Goal: Task Accomplishment & Management: Manage account settings

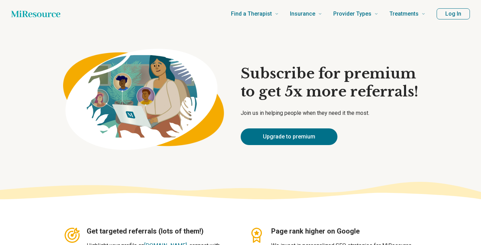
click at [446, 13] on button "Log In" at bounding box center [452, 13] width 33 height 11
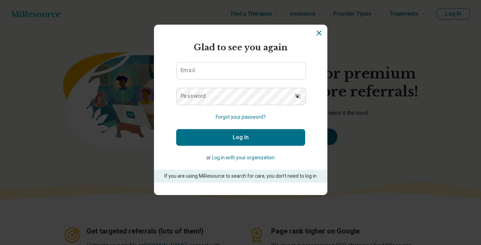
type textarea "*"
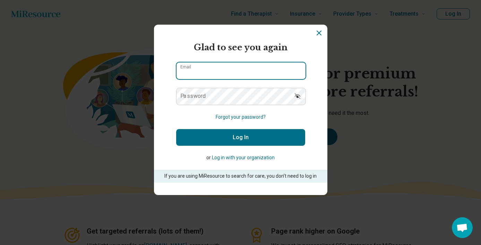
click at [235, 75] on input "Email" at bounding box center [240, 70] width 129 height 17
type input "**********"
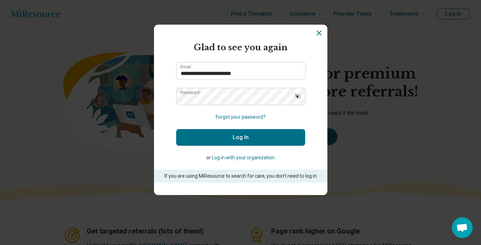
click at [250, 142] on button "Log In" at bounding box center [240, 137] width 129 height 17
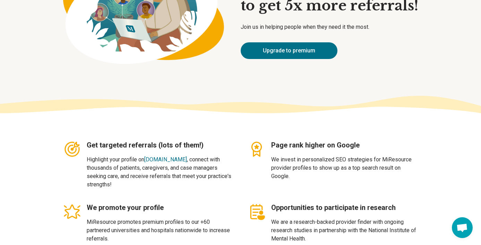
scroll to position [0, 0]
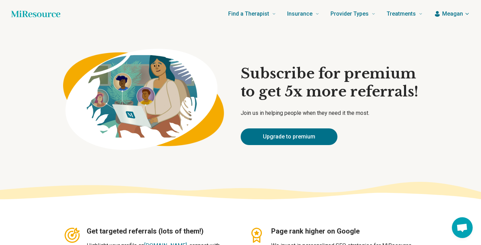
click at [445, 16] on span "Meagan" at bounding box center [452, 14] width 21 height 8
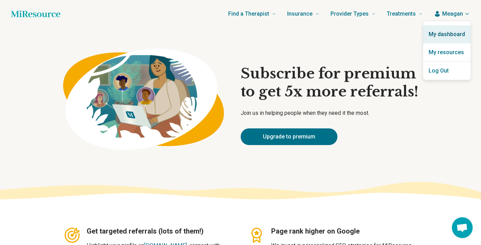
click at [448, 32] on link "My dashboard" at bounding box center [446, 34] width 47 height 18
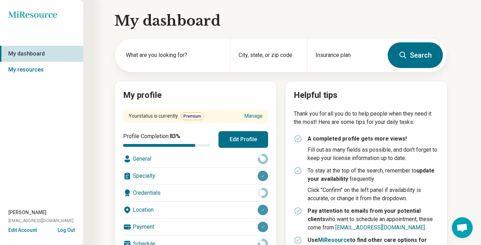
click at [232, 140] on button "Edit Profile" at bounding box center [243, 139] width 50 height 17
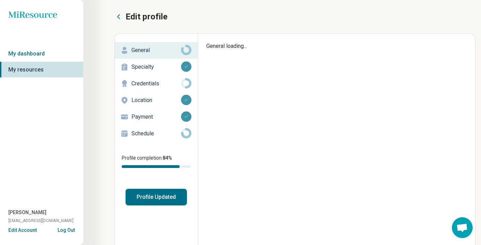
type textarea "*"
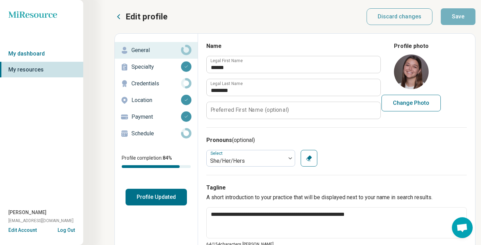
click at [165, 195] on button "Profile Updated" at bounding box center [155, 197] width 61 height 17
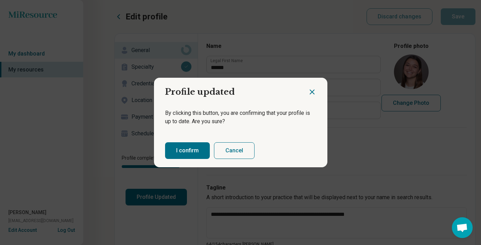
click at [191, 157] on button "I confirm" at bounding box center [187, 150] width 45 height 17
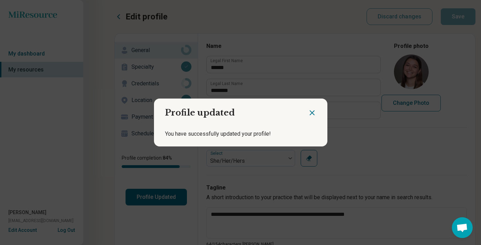
click at [312, 113] on icon "Close dialog" at bounding box center [312, 113] width 4 height 4
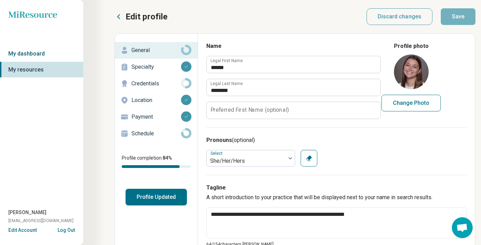
click at [60, 55] on link "My dashboard" at bounding box center [41, 54] width 83 height 16
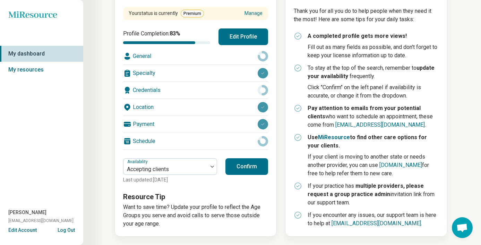
scroll to position [104, 0]
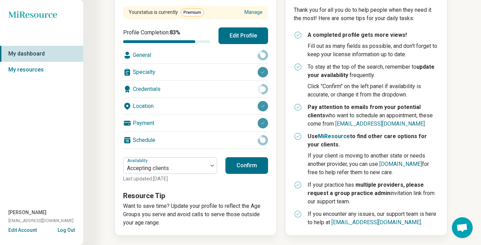
click at [242, 171] on button "Confirm" at bounding box center [246, 165] width 43 height 17
